Goal: Transaction & Acquisition: Purchase product/service

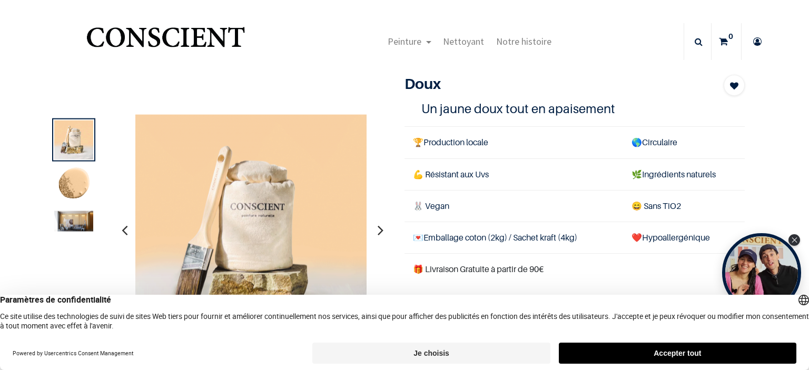
click at [662, 352] on button "Accepter tout" at bounding box center [678, 353] width 238 height 21
click at [647, 356] on button "Accepter tout" at bounding box center [678, 353] width 238 height 21
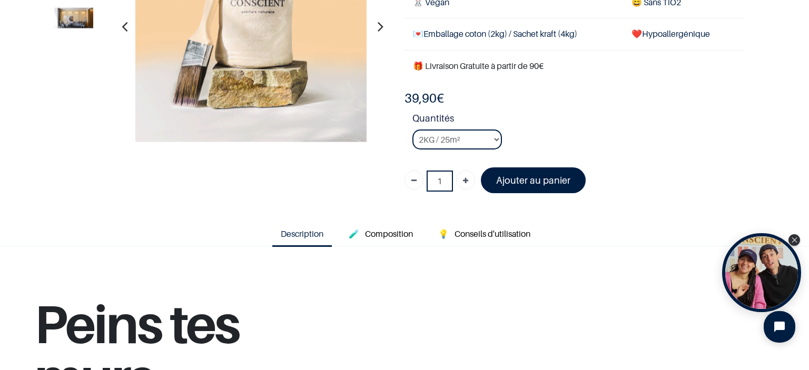
scroll to position [141, 0]
click at [458, 146] on select "2KG / 25m² 4KG / 50m² 8KG / 100m² Testeur" at bounding box center [458, 140] width 90 height 20
select select "48"
click at [413, 130] on select "2KG / 25m² 4KG / 50m² 8KG / 100m² Testeur" at bounding box center [458, 140] width 90 height 20
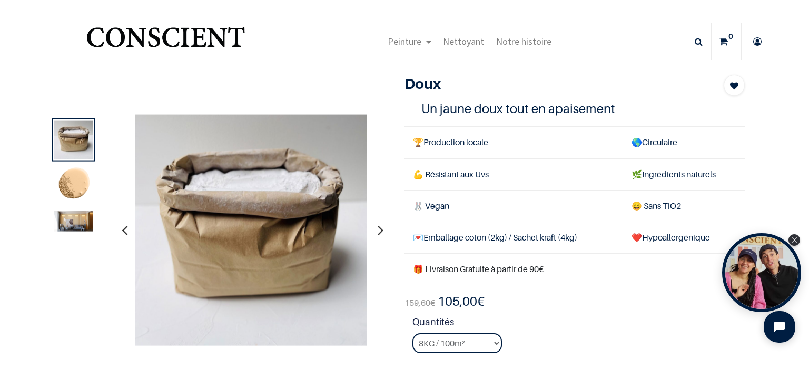
click at [76, 185] on img at bounding box center [73, 185] width 39 height 39
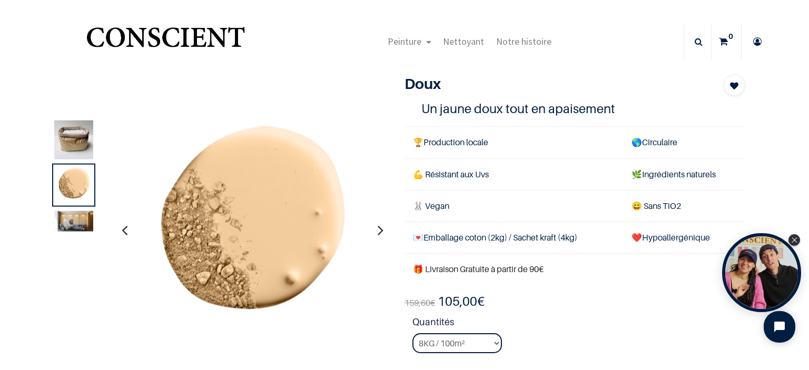
click at [72, 216] on img at bounding box center [73, 221] width 39 height 21
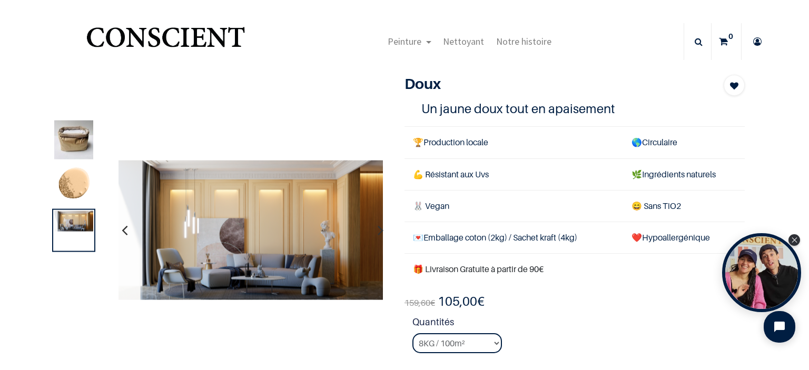
click at [188, 50] on img "Logo of Conscient" at bounding box center [165, 42] width 163 height 42
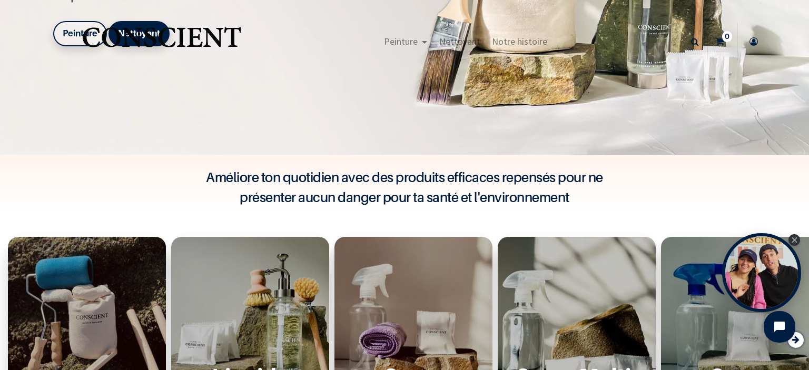
scroll to position [91, 0]
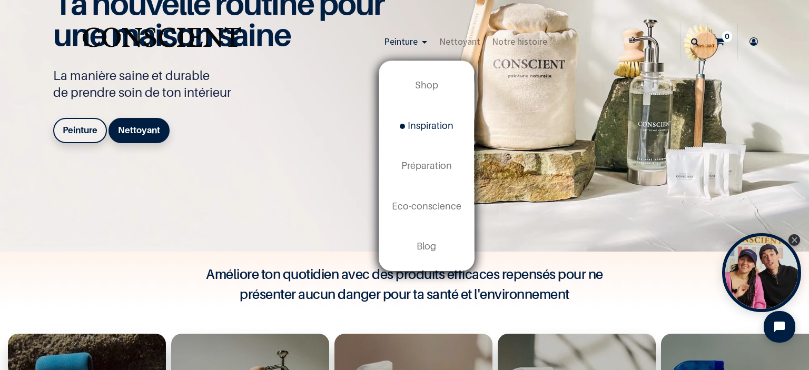
click at [424, 129] on span "Inspiration" at bounding box center [427, 125] width 54 height 11
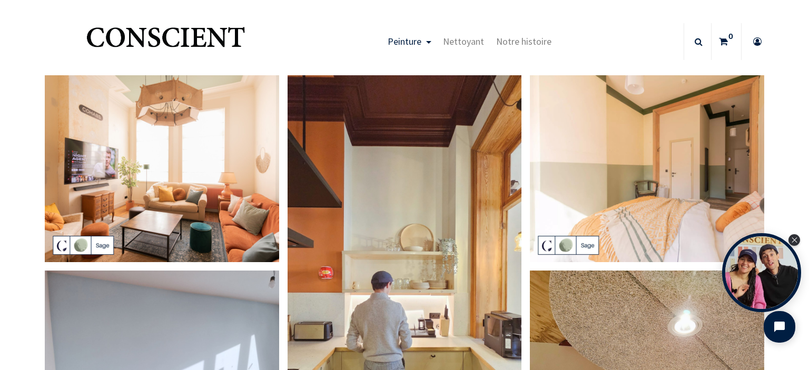
click at [77, 145] on img at bounding box center [162, 169] width 234 height 188
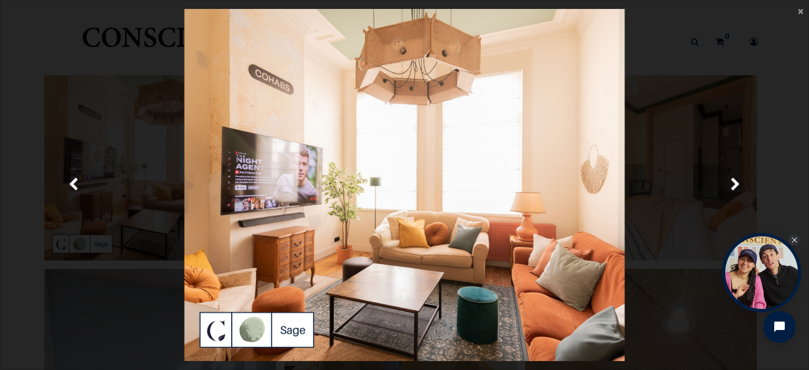
click at [800, 18] on main "× Fermer" at bounding box center [405, 185] width 808 height 369
click at [801, 11] on span "×" at bounding box center [800, 11] width 5 height 14
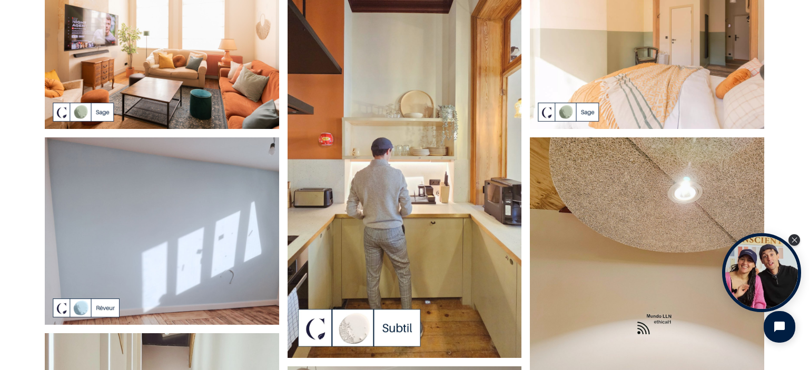
scroll to position [59, 0]
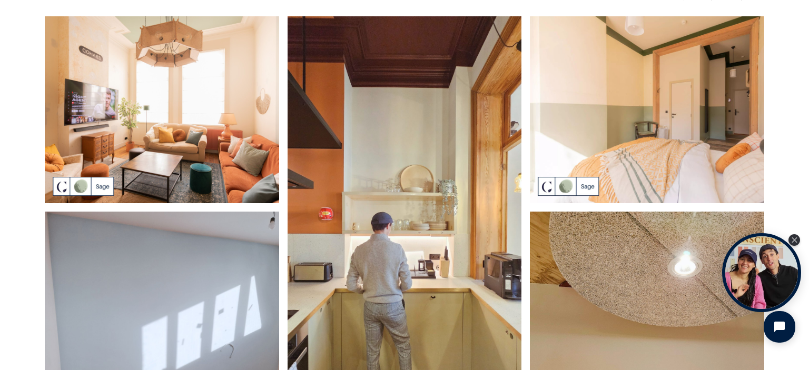
click at [448, 197] on img at bounding box center [405, 224] width 234 height 417
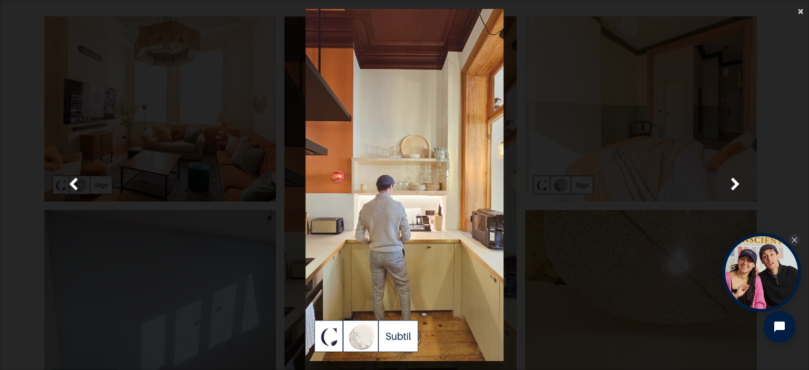
click at [800, 8] on span "×" at bounding box center [800, 11] width 5 height 14
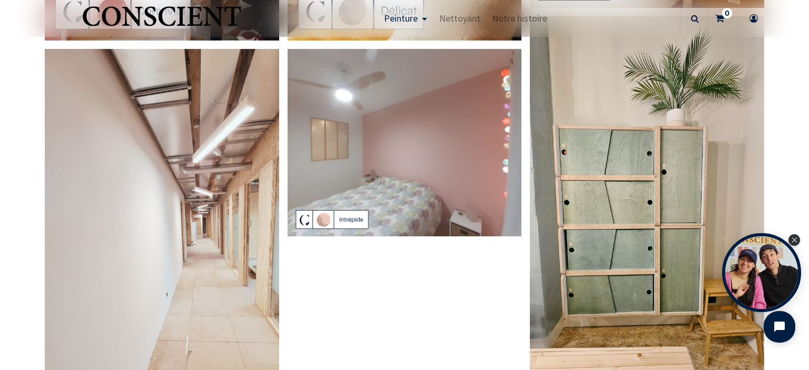
scroll to position [2644, 0]
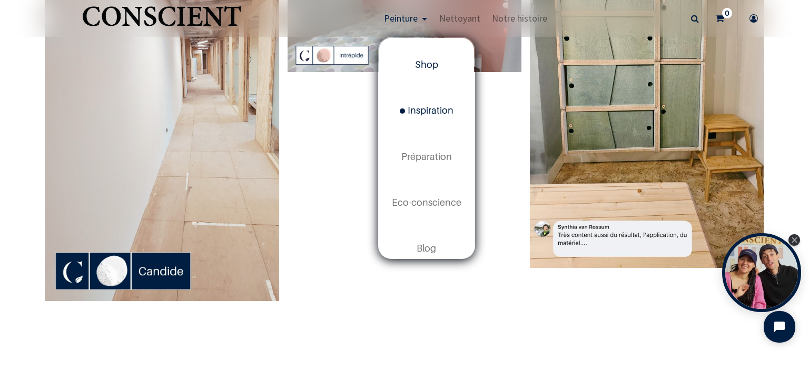
click at [419, 67] on span "Shop" at bounding box center [426, 64] width 23 height 11
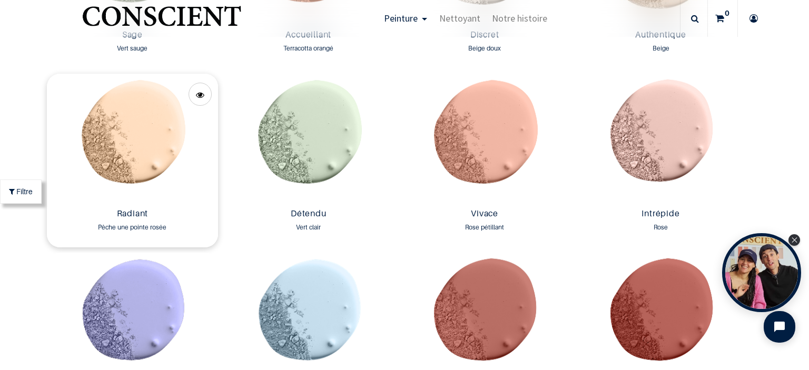
scroll to position [1035, 0]
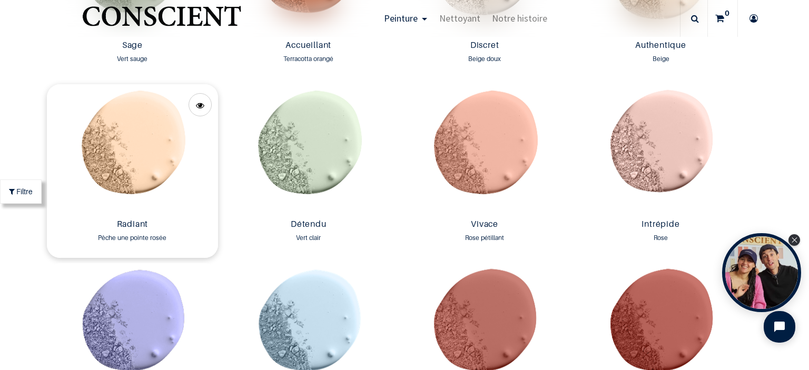
click at [129, 127] on img at bounding box center [132, 149] width 171 height 131
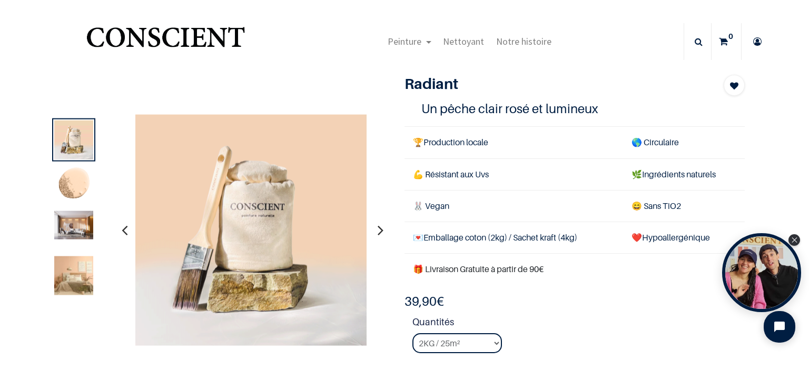
click at [65, 274] on img at bounding box center [73, 276] width 39 height 39
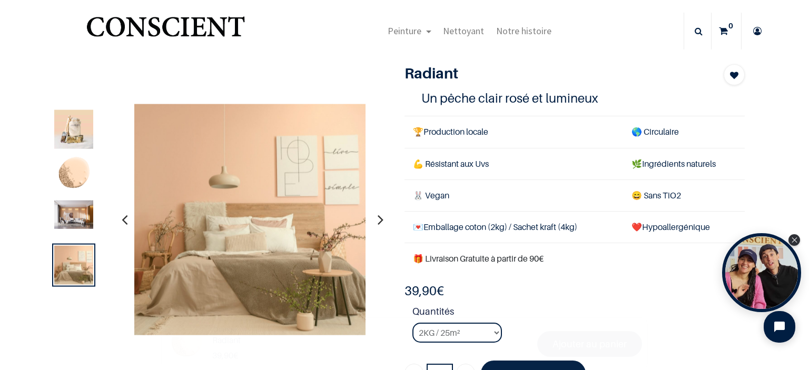
scroll to position [11, 0]
click at [124, 221] on icon "button" at bounding box center [125, 219] width 6 height 28
